Goal: Information Seeking & Learning: Learn about a topic

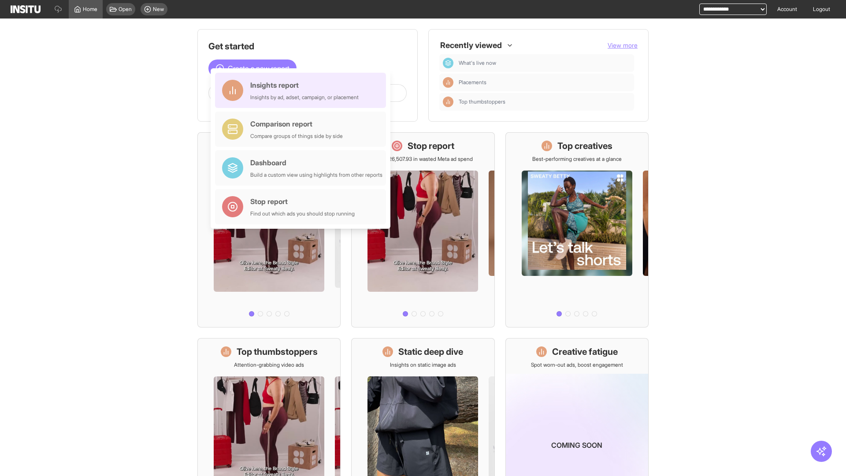
click at [303, 90] on div "Insights report Insights by ad, adset, campaign, or placement" at bounding box center [304, 90] width 108 height 21
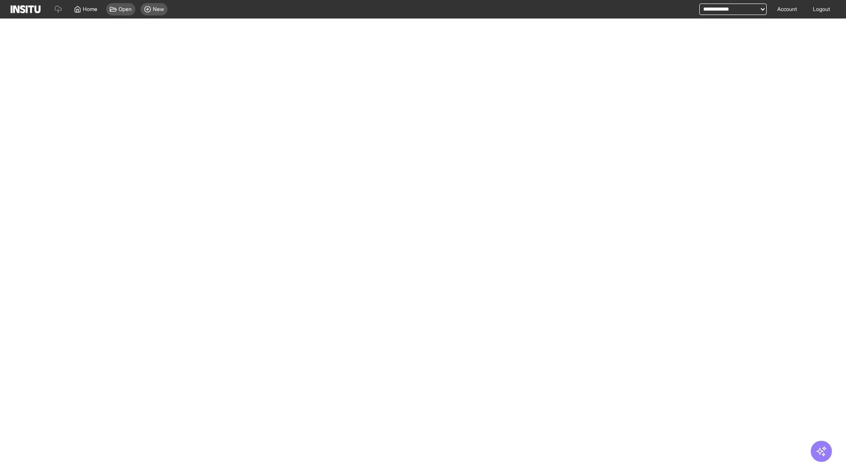
select select "**"
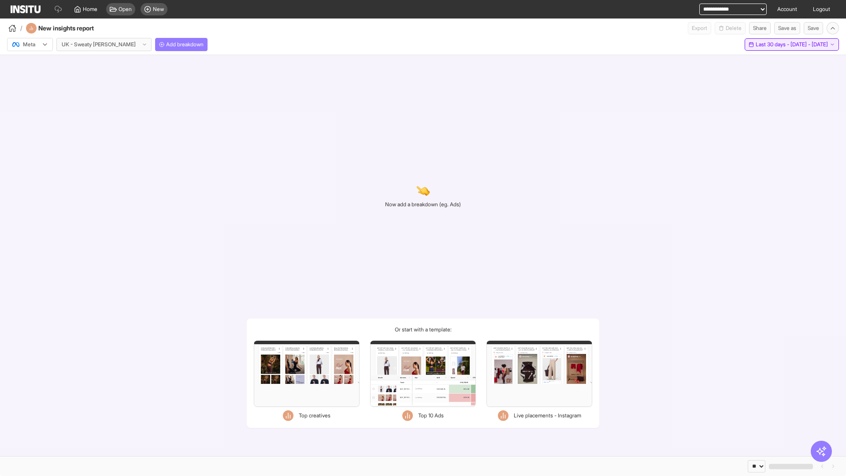
click at [774, 45] on span "Last 30 days - [DATE] - [DATE]" at bounding box center [792, 44] width 72 height 7
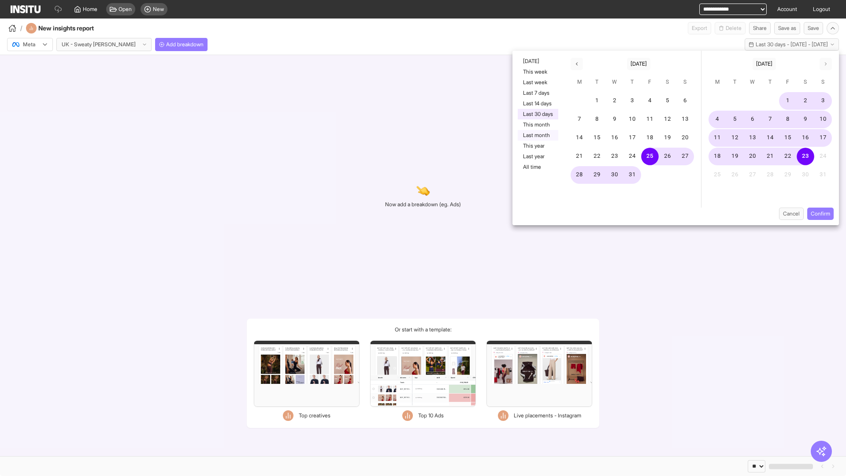
click at [537, 135] on button "Last month" at bounding box center [538, 135] width 41 height 11
